Goal: Navigation & Orientation: Find specific page/section

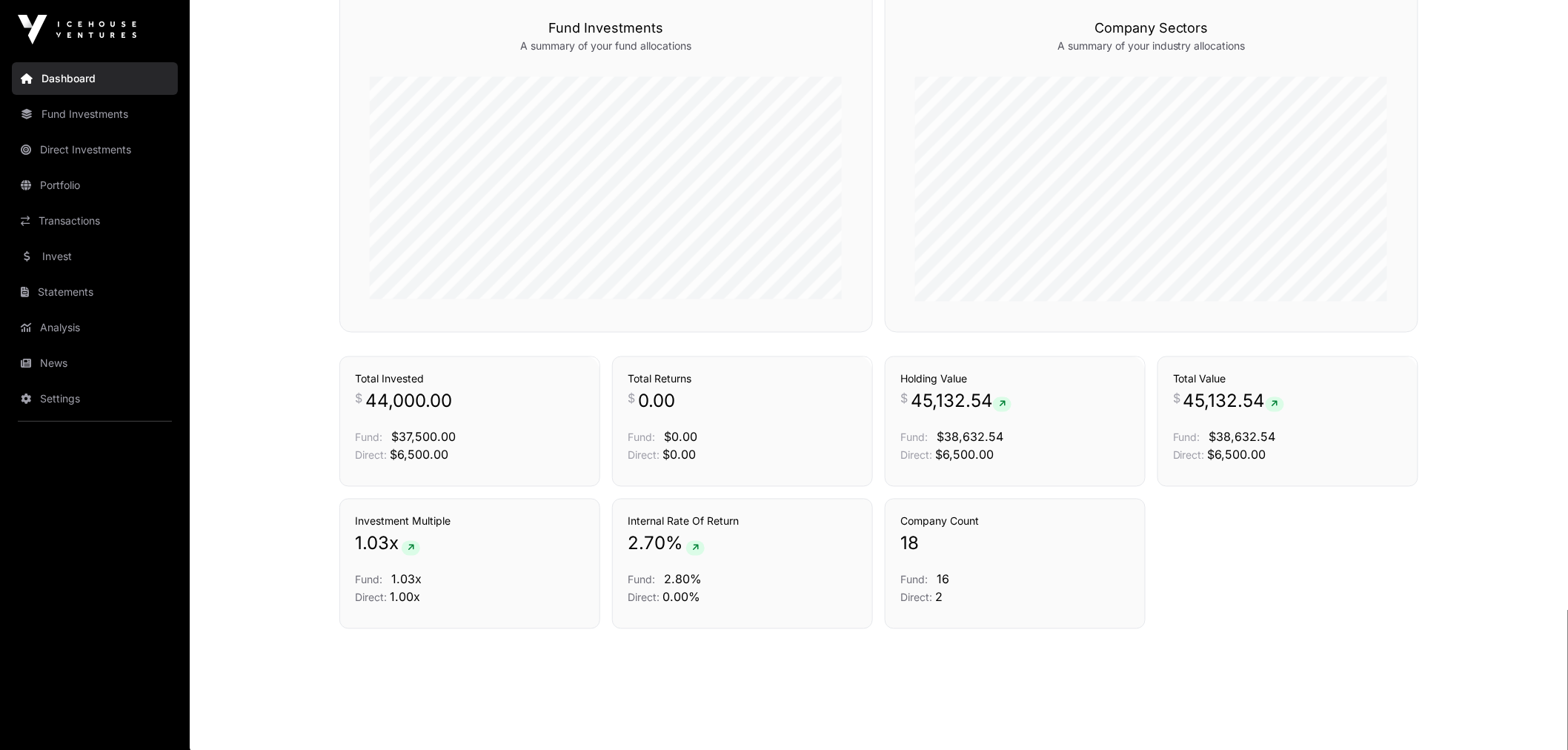
scroll to position [899, 0]
click at [79, 181] on link "Portfolio" at bounding box center [95, 185] width 166 height 32
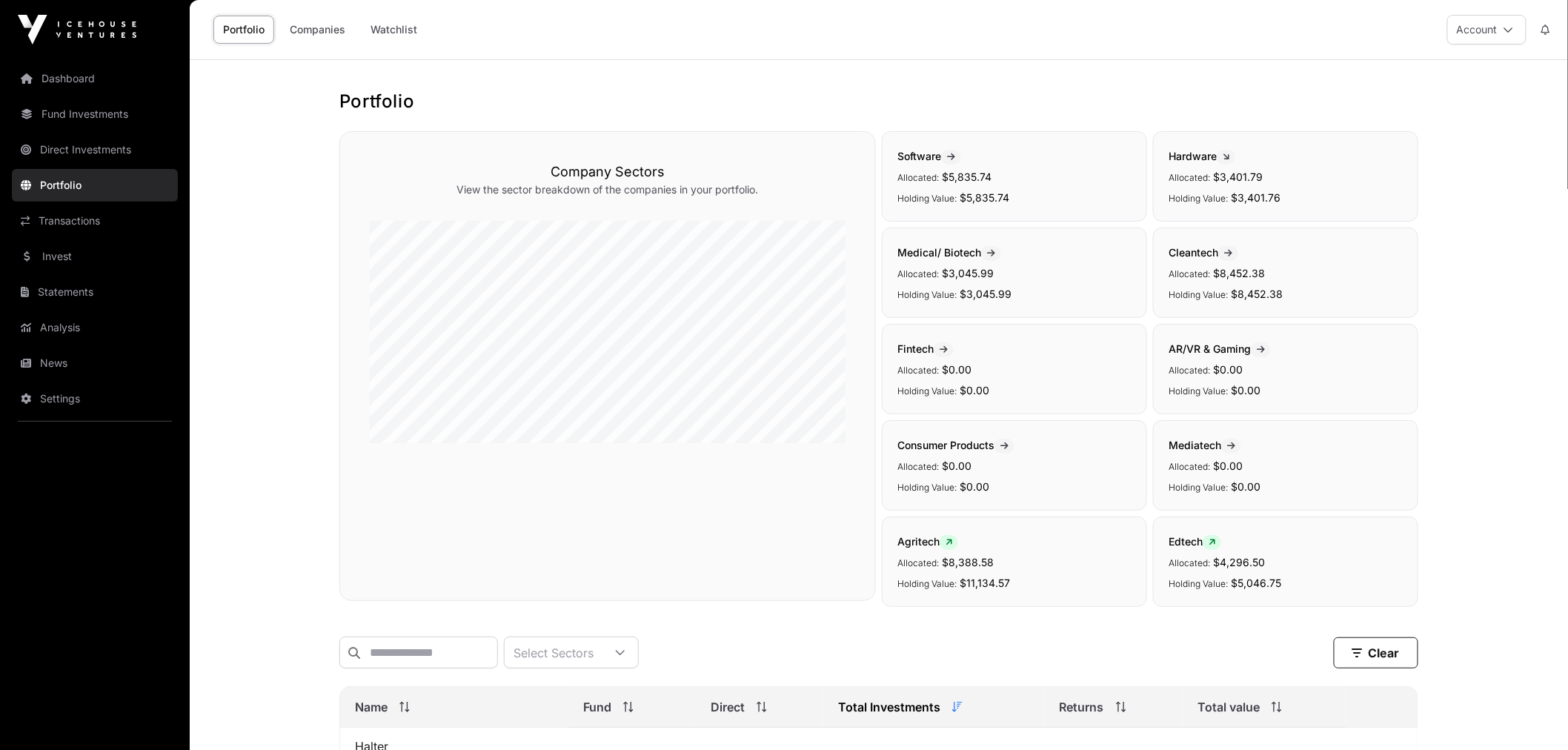
click at [397, 23] on link "Watchlist" at bounding box center [393, 29] width 66 height 28
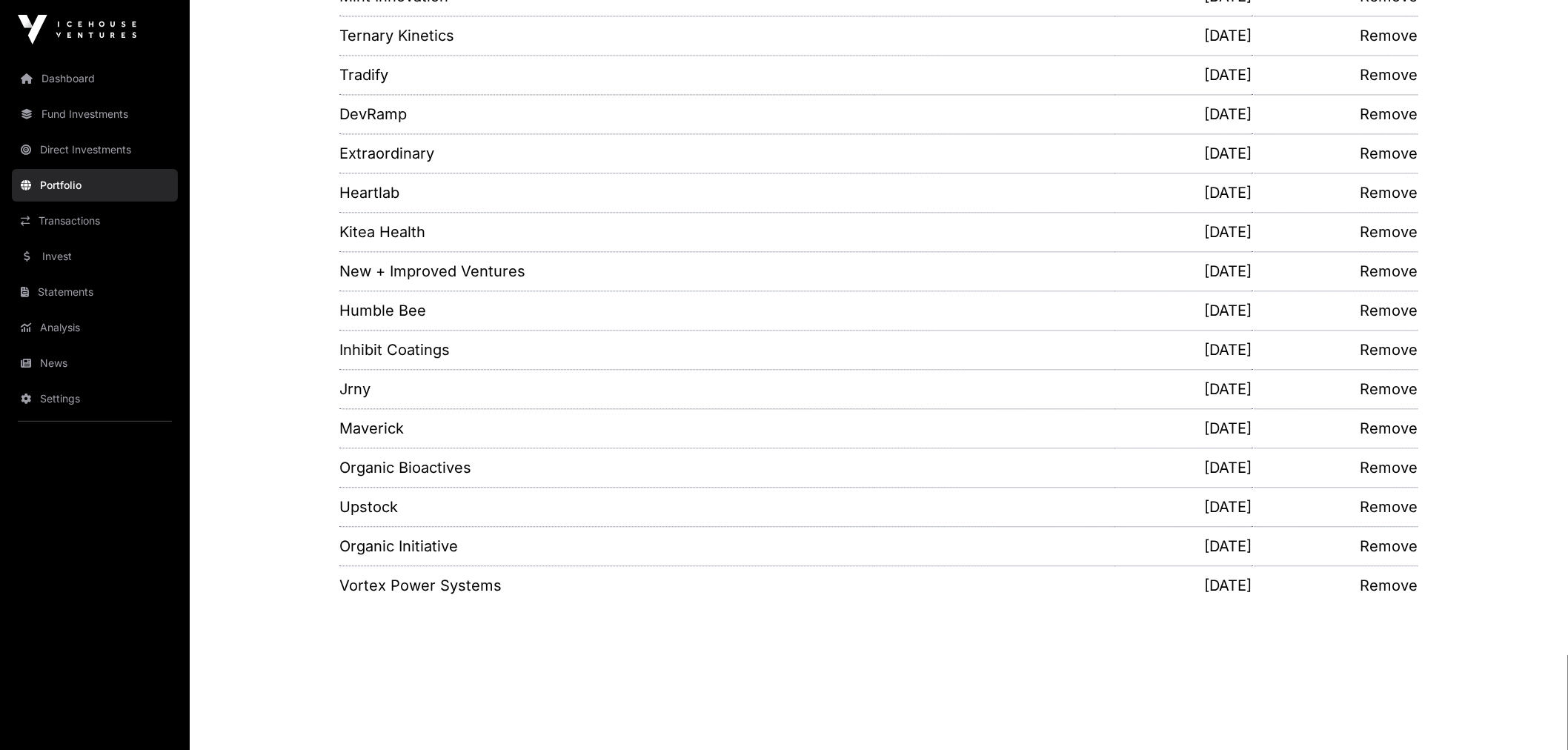
scroll to position [1240, 0]
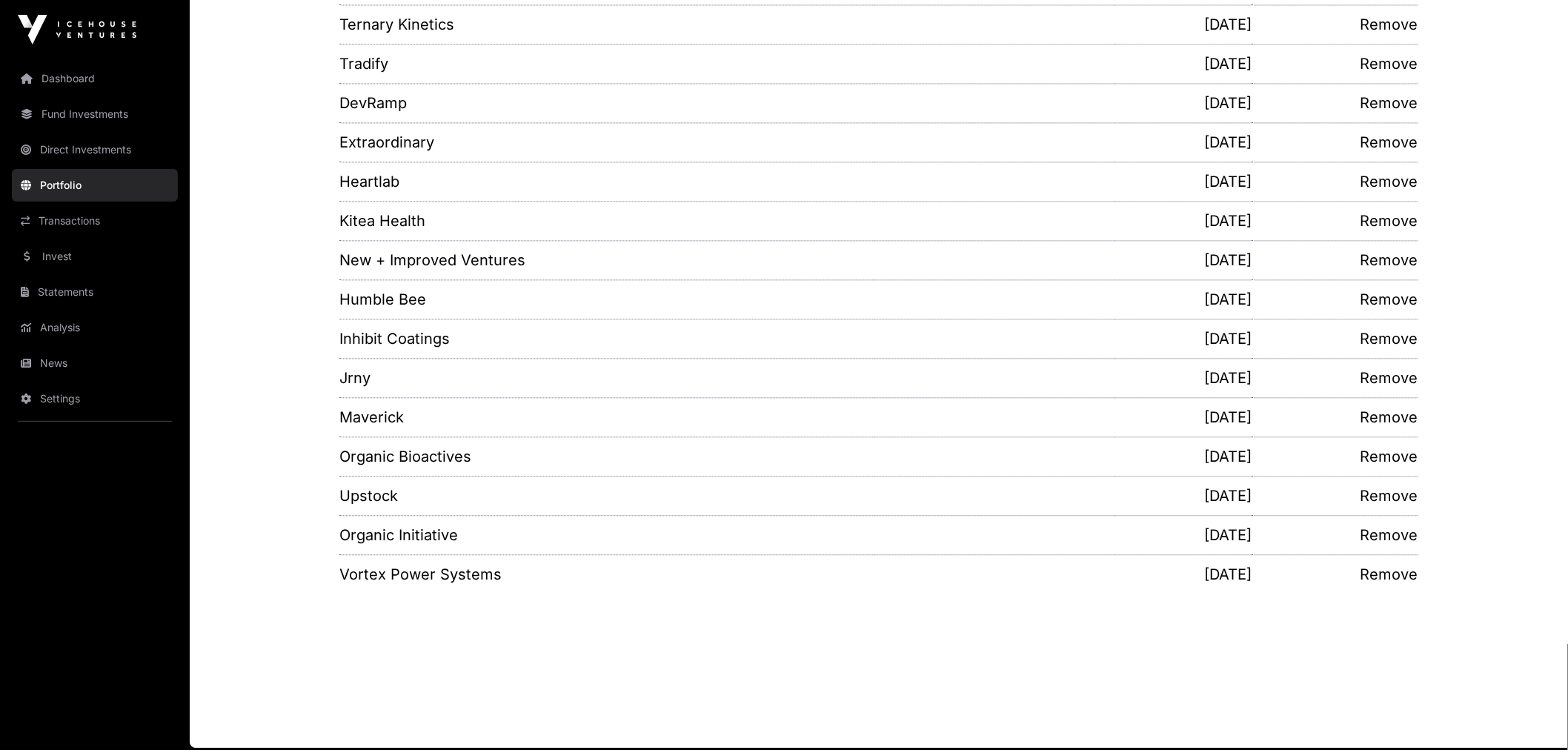
click at [90, 248] on link "Invest" at bounding box center [95, 256] width 166 height 32
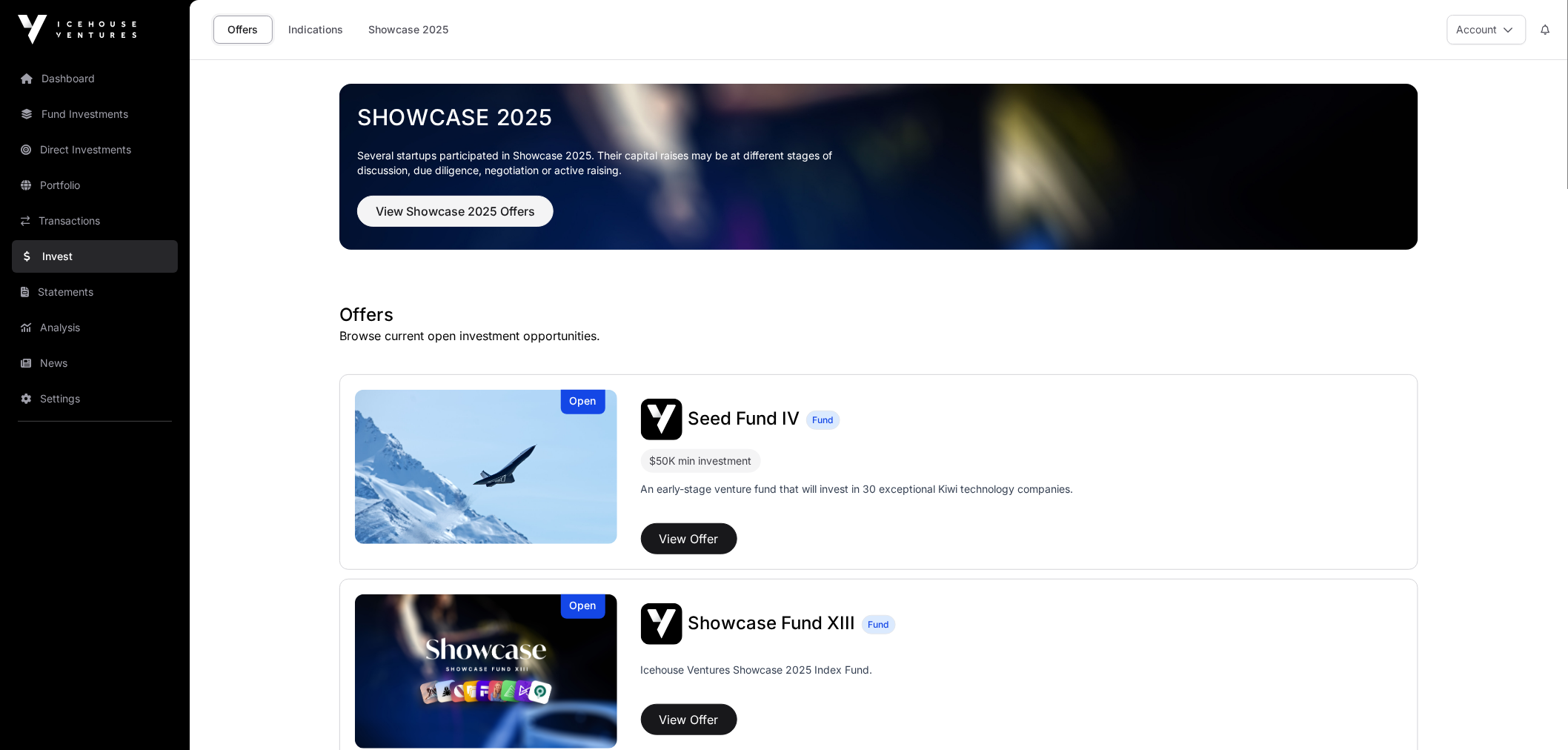
click at [302, 33] on link "Indications" at bounding box center [315, 29] width 74 height 28
